Goal: Transaction & Acquisition: Purchase product/service

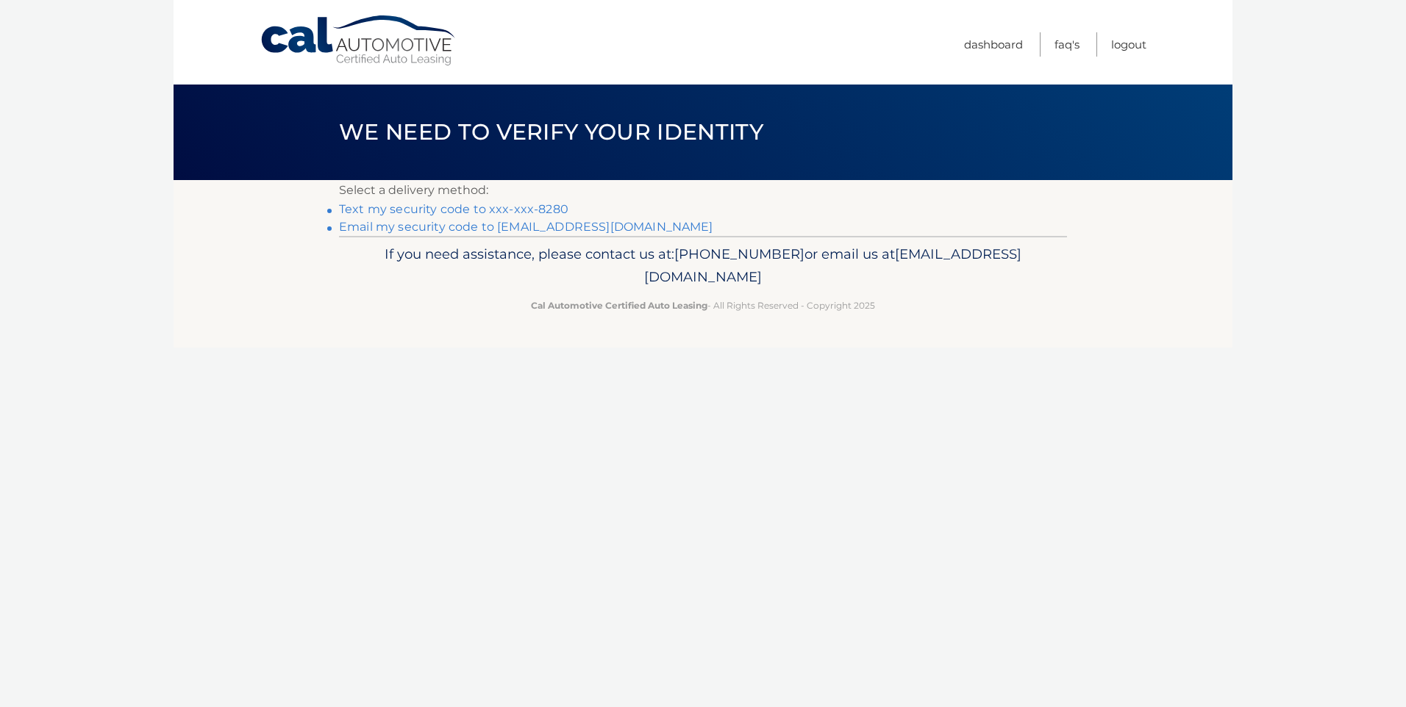
click at [499, 212] on link "Text my security code to xxx-xxx-8280" at bounding box center [453, 209] width 229 height 14
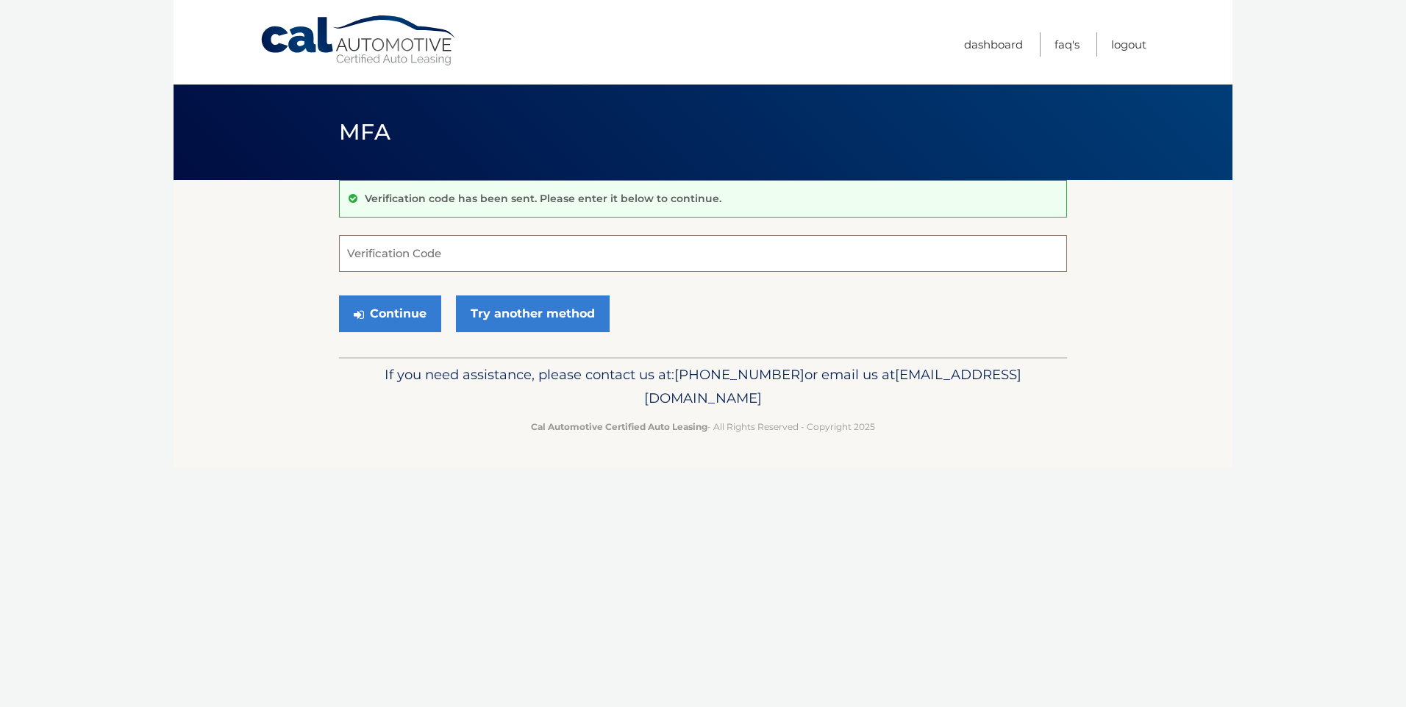
click at [443, 251] on input "Verification Code" at bounding box center [703, 253] width 728 height 37
type input "050527"
click at [392, 315] on button "Continue" at bounding box center [390, 314] width 102 height 37
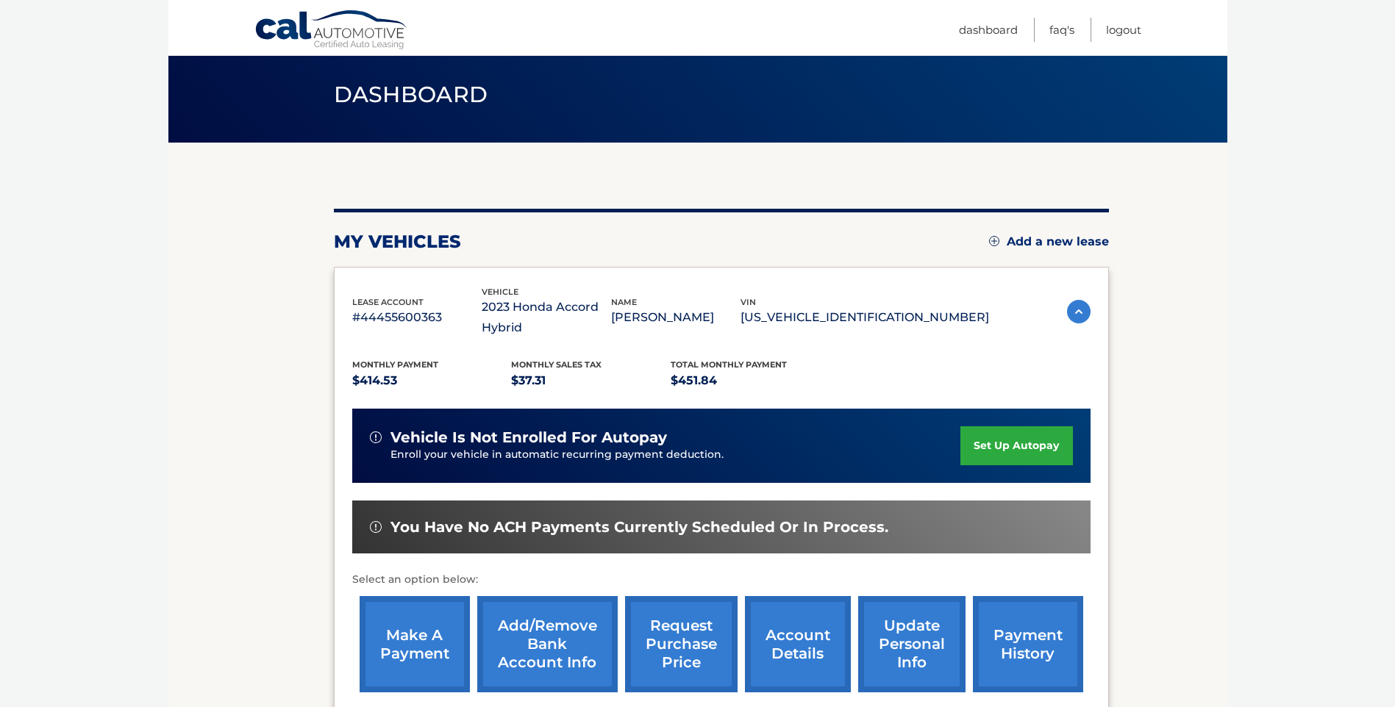
scroll to position [147, 0]
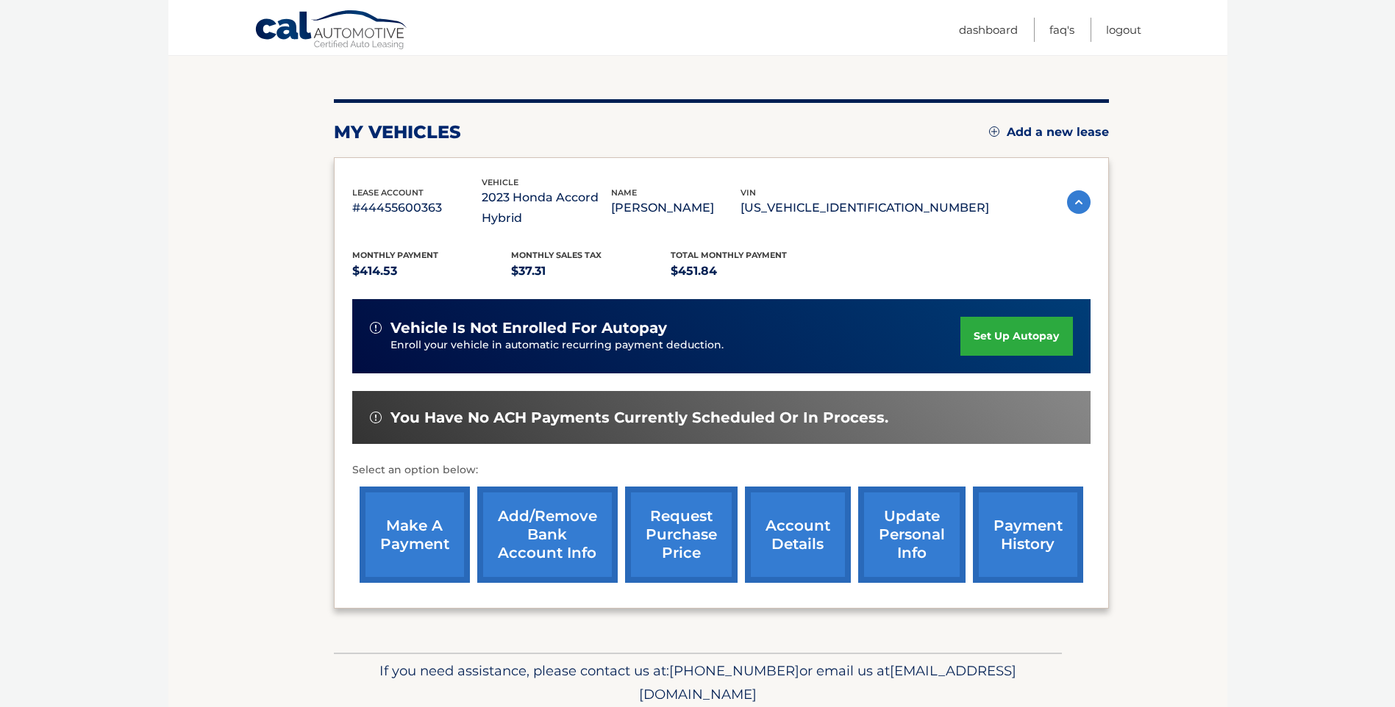
click at [424, 537] on link "make a payment" at bounding box center [415, 535] width 110 height 96
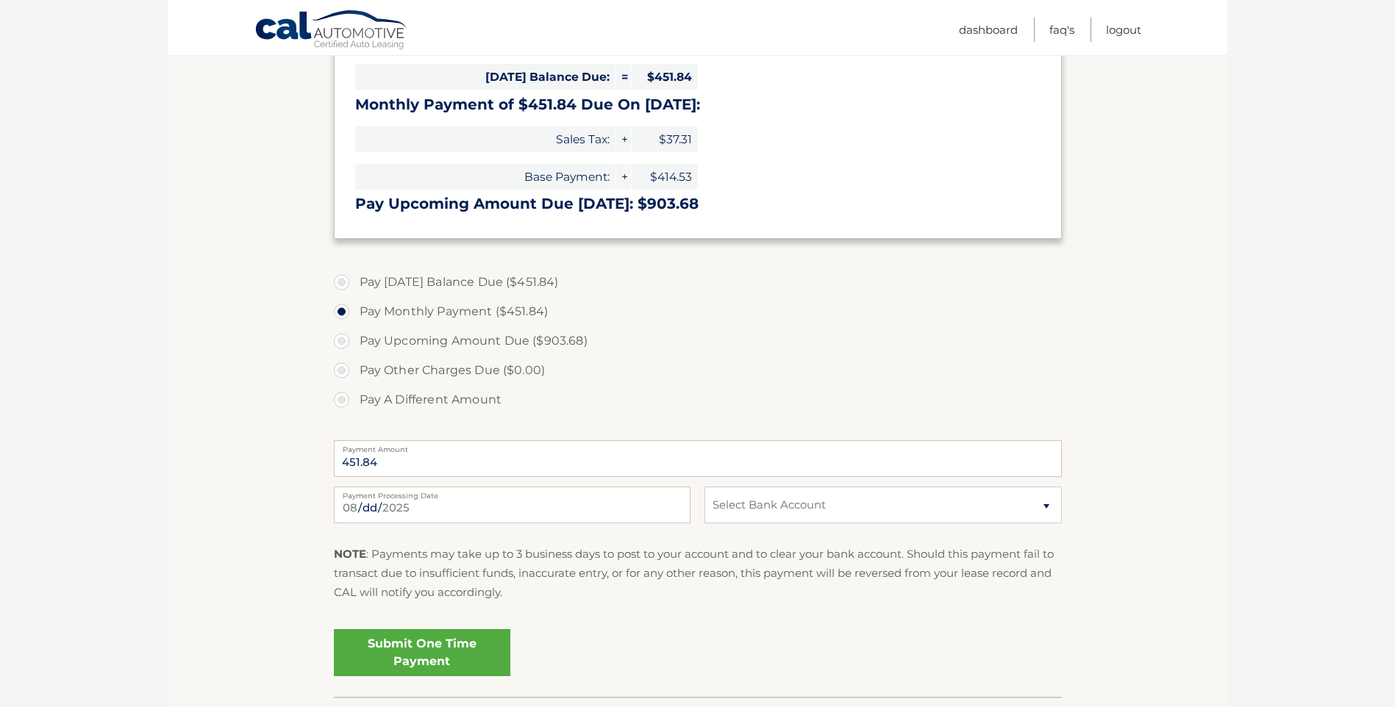
scroll to position [368, 0]
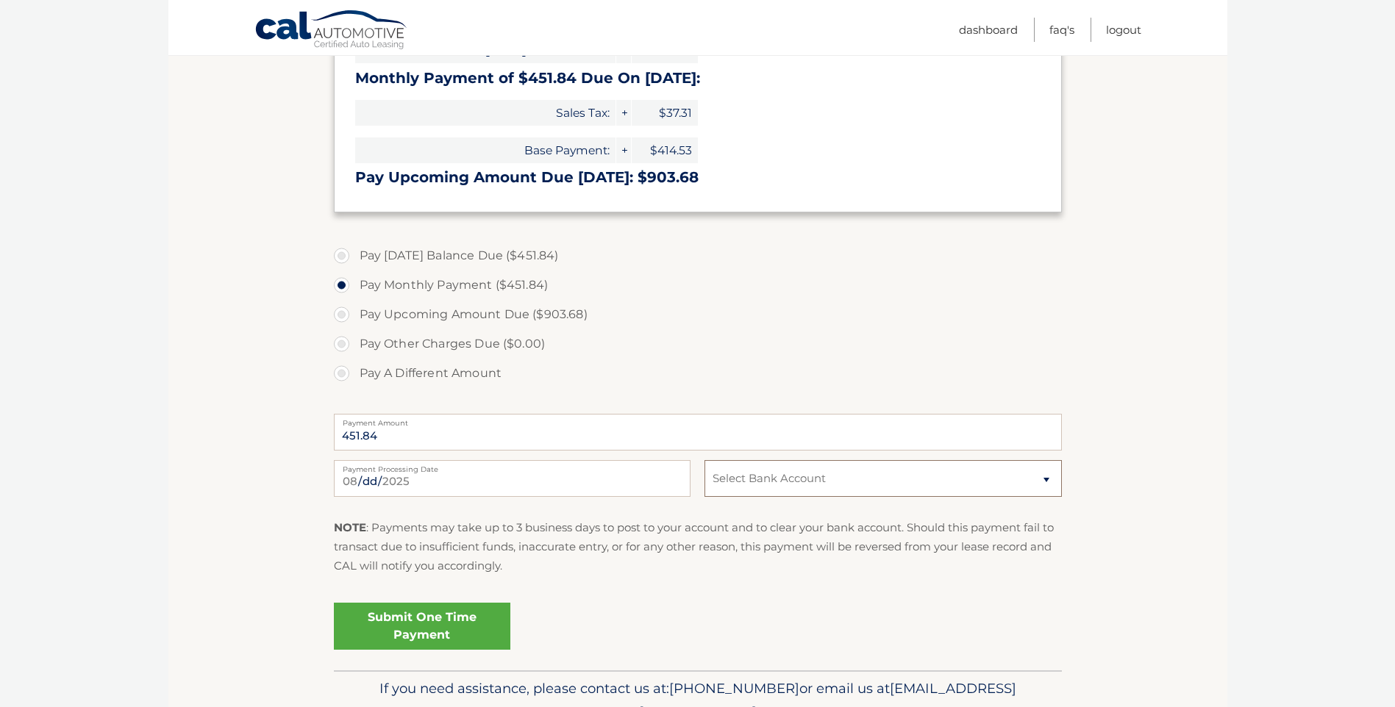
click at [964, 488] on select "Select Bank Account Checking CAPITAL ONE N.A. *****6689 Checking FIRSTRUST SVGS…" at bounding box center [882, 478] width 357 height 37
select select "ZmZmMTlkOWYtNmJmNC00YjVjLWI4ZTctYjUxMTc2MWI0MDQz"
click at [704, 460] on select "Select Bank Account Checking CAPITAL ONE N.A. *****6689 Checking FIRSTRUST SVGS…" at bounding box center [882, 478] width 357 height 37
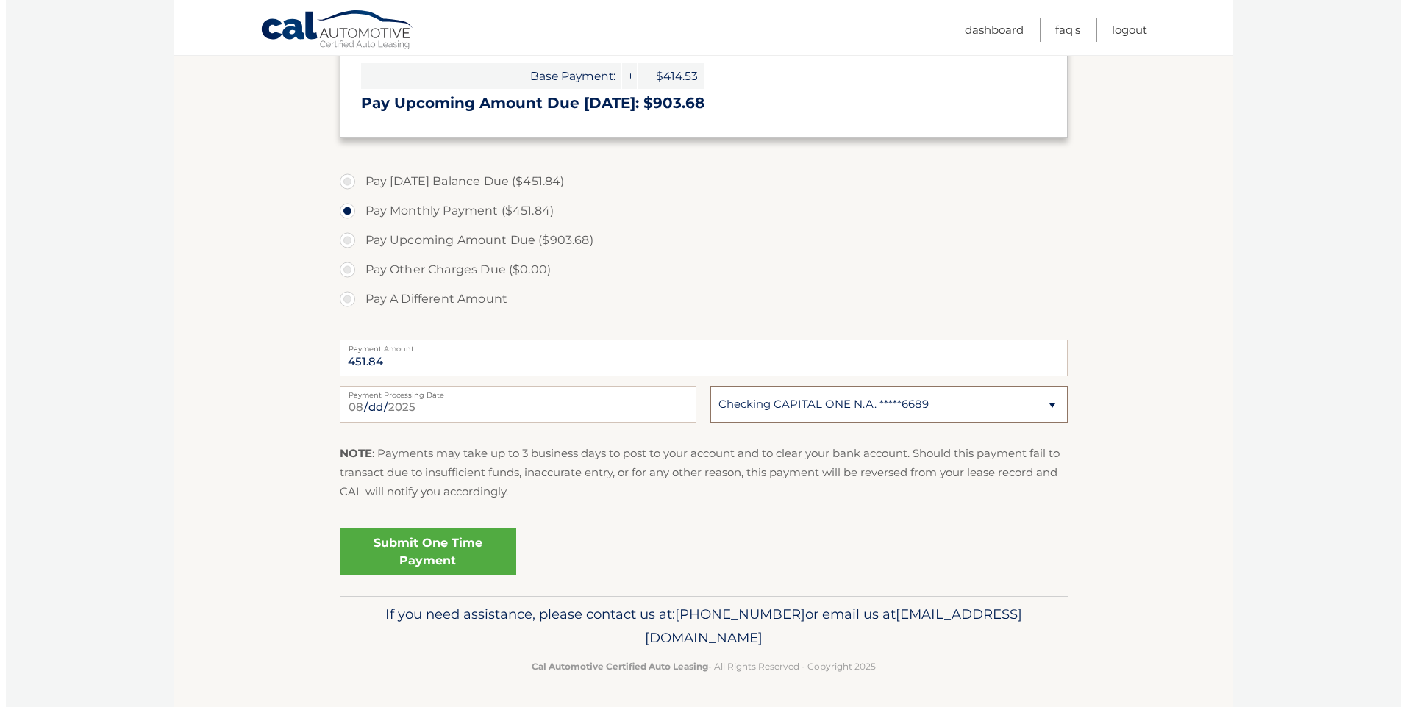
scroll to position [443, 0]
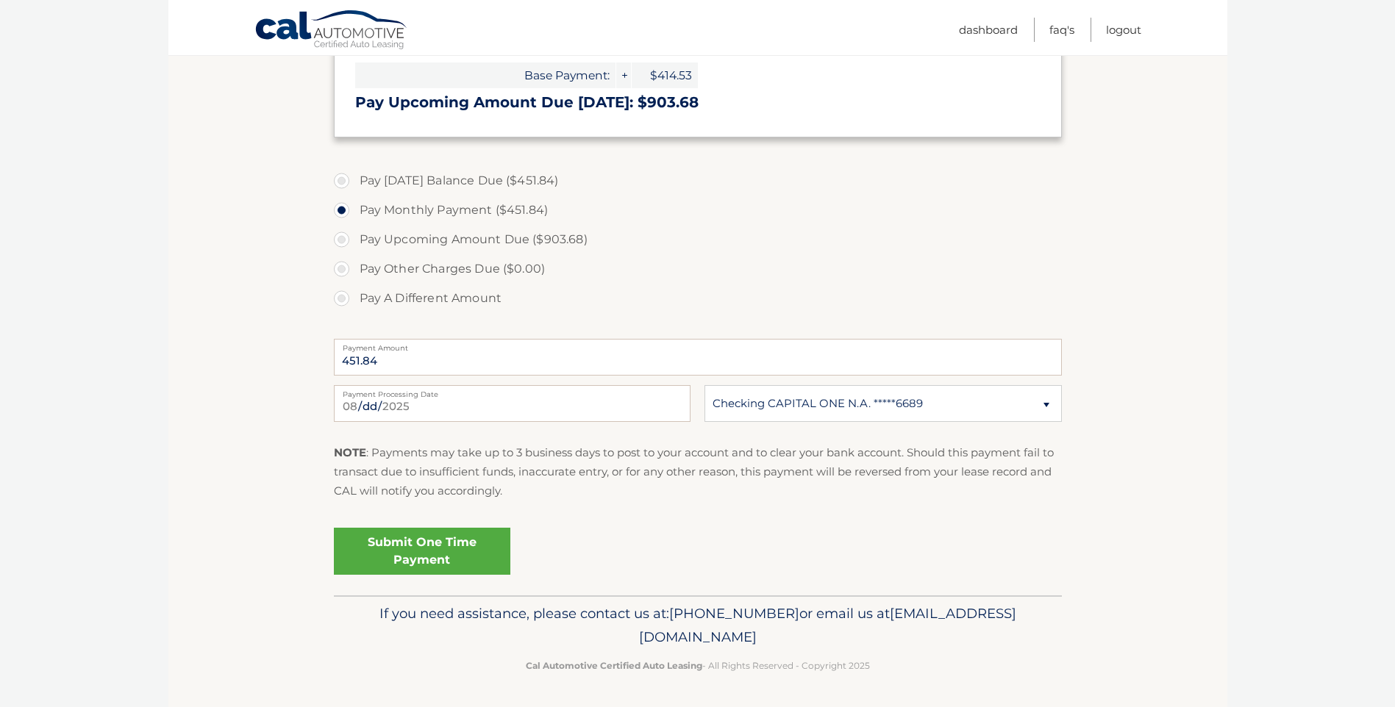
click at [413, 539] on link "Submit One Time Payment" at bounding box center [422, 551] width 176 height 47
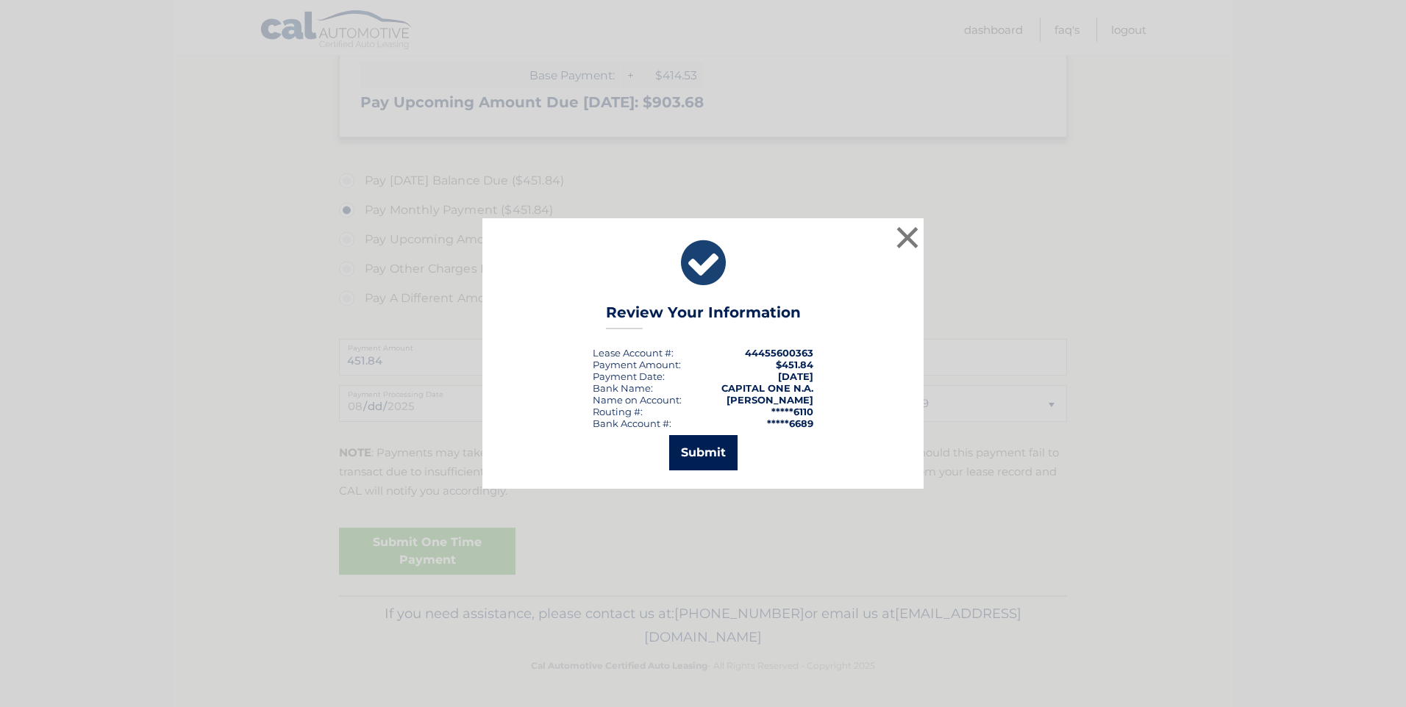
click at [702, 449] on button "Submit" at bounding box center [703, 452] width 68 height 35
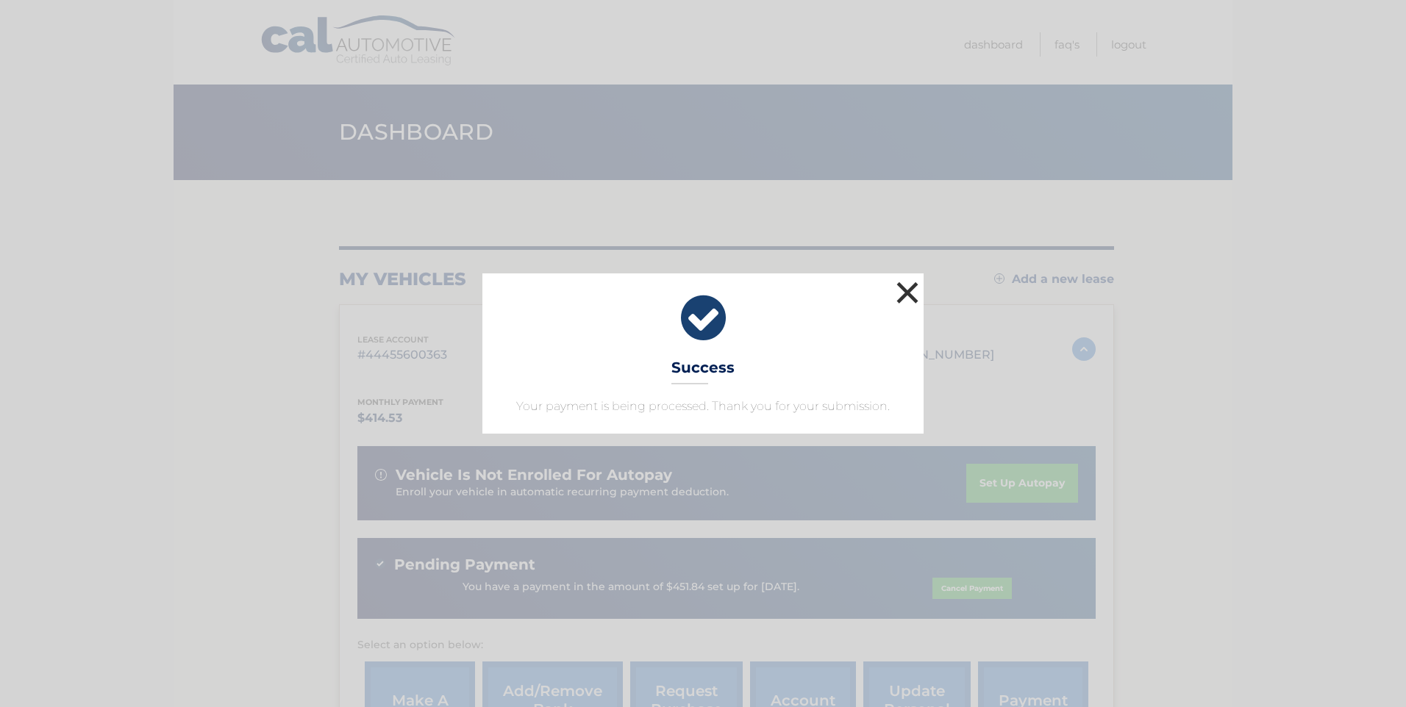
click at [915, 300] on button "×" at bounding box center [907, 292] width 29 height 29
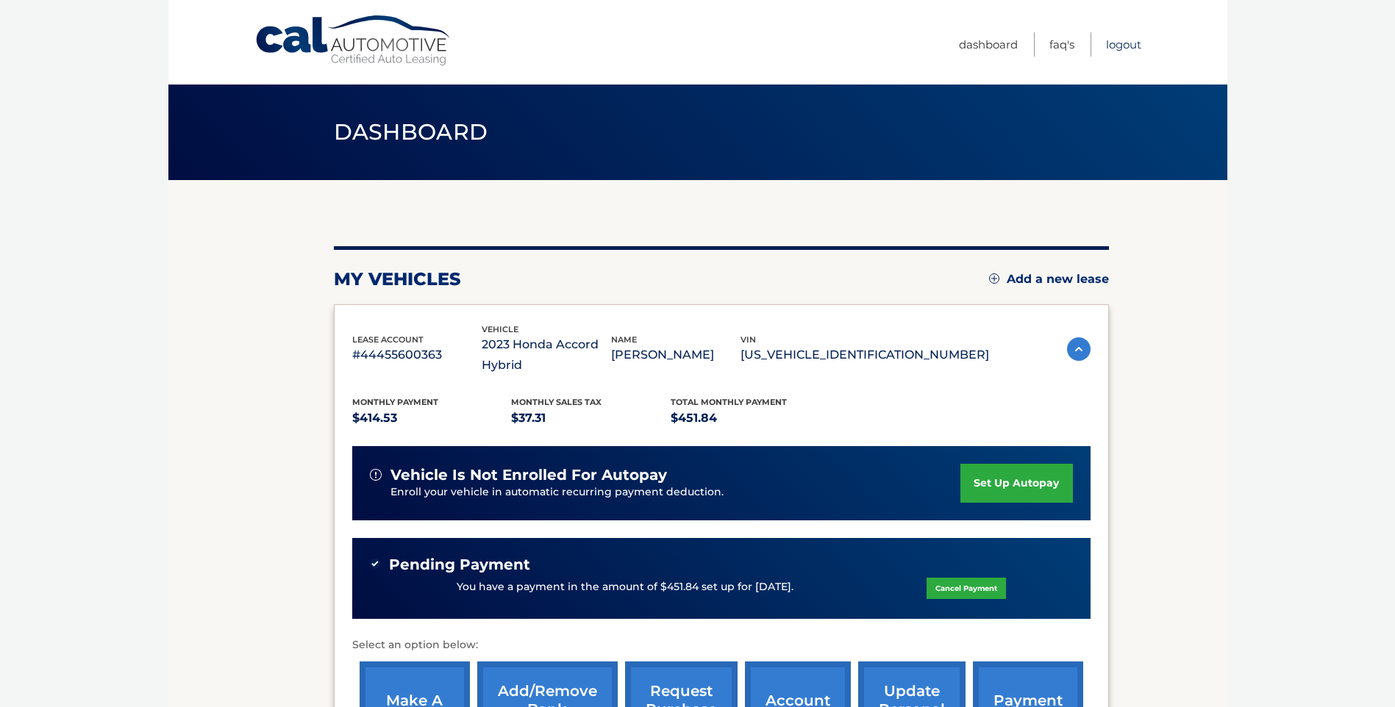
click at [1121, 46] on link "Logout" at bounding box center [1123, 44] width 35 height 24
